Goal: Task Accomplishment & Management: Manage account settings

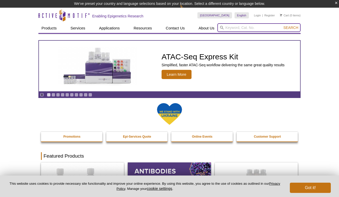
click at [231, 29] on input "search" at bounding box center [258, 27] width 83 height 9
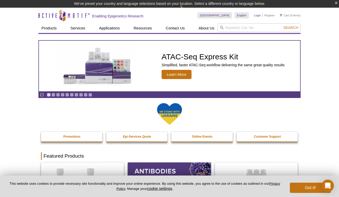
click at [260, 15] on link "Login" at bounding box center [257, 16] width 7 height 4
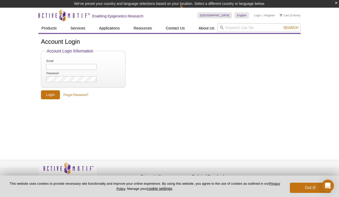
click at [68, 70] on ol "Email Password" at bounding box center [83, 71] width 75 height 24
click at [93, 67] on input "Email" at bounding box center [71, 67] width 50 height 6
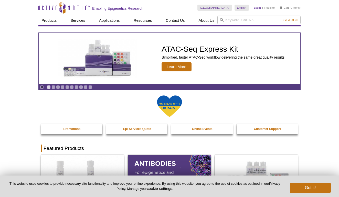
click at [254, 9] on link "Login" at bounding box center [257, 8] width 7 height 4
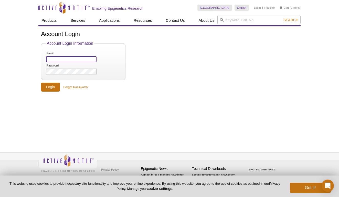
click at [92, 61] on input "Email" at bounding box center [71, 59] width 50 height 6
